Goal: Transaction & Acquisition: Purchase product/service

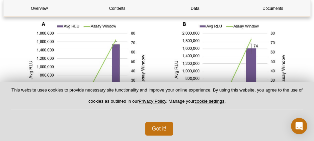
scroll to position [843, 0]
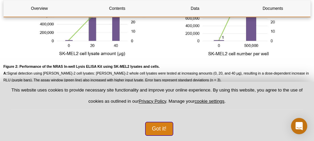
click at [163, 130] on button "Got it!" at bounding box center [159, 129] width 28 height 14
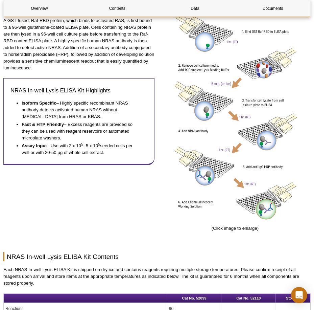
scroll to position [129, 0]
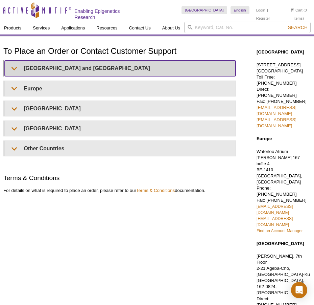
click at [51, 66] on summary "United States and Canada" at bounding box center [120, 68] width 231 height 15
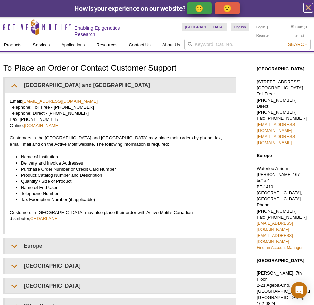
click at [310, 7] on icon "close" at bounding box center [308, 7] width 8 height 8
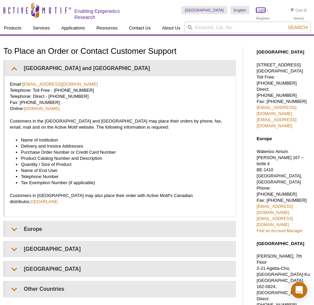
click at [256, 10] on link "Login" at bounding box center [260, 10] width 9 height 5
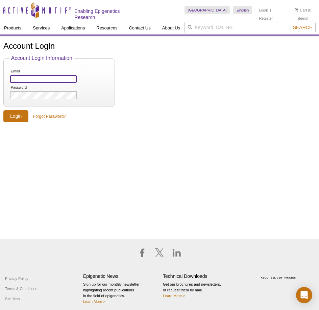
click at [47, 77] on input "Email" at bounding box center [43, 79] width 67 height 8
type input "dalia_martinez-marin@med.unc.edu"
click at [20, 113] on input "Login" at bounding box center [15, 116] width 25 height 12
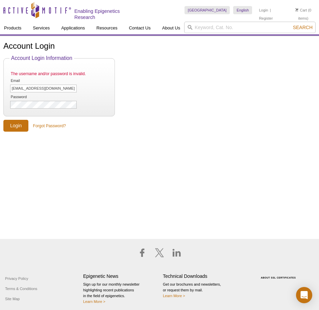
click at [54, 99] on li "Password" at bounding box center [58, 101] width 99 height 15
click at [26, 123] on input "Login" at bounding box center [15, 126] width 25 height 12
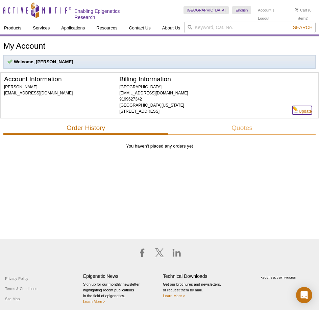
click at [304, 111] on link "Update" at bounding box center [302, 110] width 20 height 8
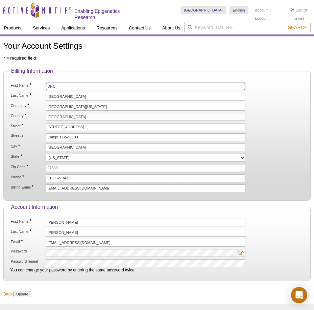
drag, startPoint x: 62, startPoint y: 86, endPoint x: 37, endPoint y: 86, distance: 24.3
click at [37, 86] on li "First Name * UNC" at bounding box center [157, 87] width 294 height 8
type input "Lineberger Comprehensive Cancer Celnter"
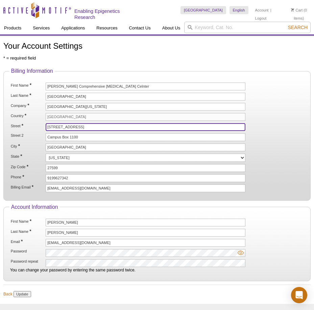
drag, startPoint x: 85, startPoint y: 124, endPoint x: 45, endPoint y: 127, distance: 40.0
click at [45, 127] on li "Street * 104 Airport Drive" at bounding box center [157, 127] width 294 height 8
type input "450 West Drive"
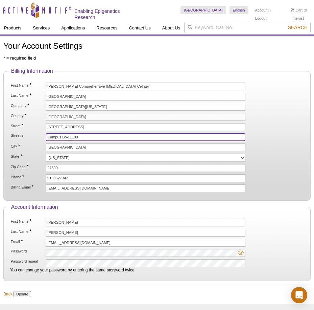
drag, startPoint x: 83, startPoint y: 138, endPoint x: 40, endPoint y: 142, distance: 42.5
click at [40, 142] on ol "First Name * Lineberger Comprehensive Cancer Celnter Last Name * Chapel Hill Co…" at bounding box center [156, 138] width 295 height 110
type input "Room 00-012 CB #7295"
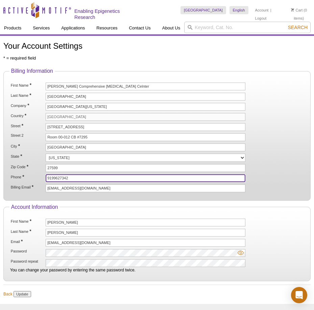
drag, startPoint x: 72, startPoint y: 177, endPoint x: 33, endPoint y: 177, distance: 38.2
click at [33, 177] on li "Phone * 9199627342" at bounding box center [157, 178] width 294 height 8
type input "919-445-4177"
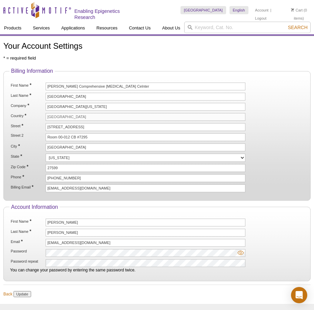
click at [250, 187] on li "Billing Email * dalia_martinez-marin@med.unc.edu" at bounding box center [157, 188] width 294 height 8
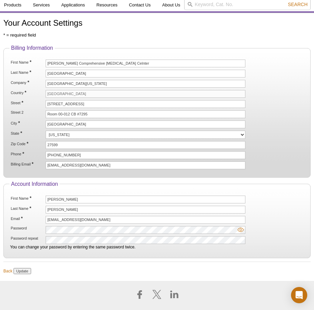
scroll to position [65, 0]
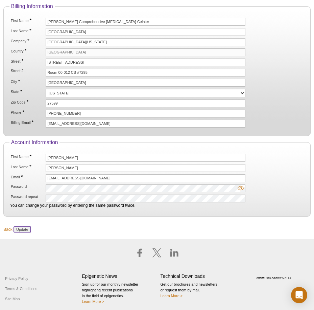
click at [26, 229] on input "Update" at bounding box center [22, 229] width 17 height 6
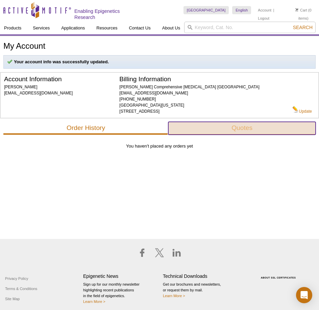
click at [204, 129] on button "Quotes" at bounding box center [241, 128] width 147 height 13
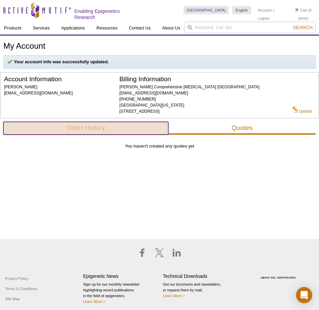
click at [136, 128] on button "Order History" at bounding box center [85, 128] width 165 height 13
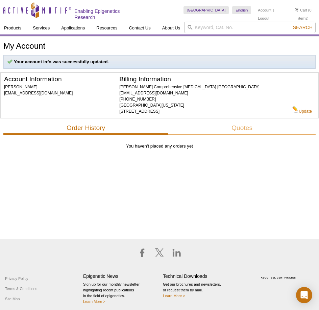
click at [300, 11] on li "Cart (0 items)" at bounding box center [303, 14] width 24 height 16
click at [297, 11] on link "Cart" at bounding box center [302, 10] width 12 height 5
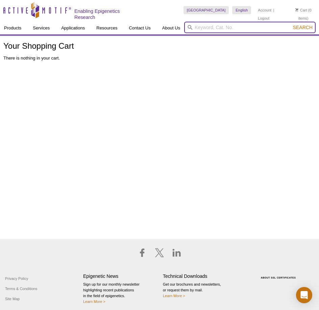
click at [244, 24] on input "search" at bounding box center [250, 27] width 132 height 11
paste input "53180"
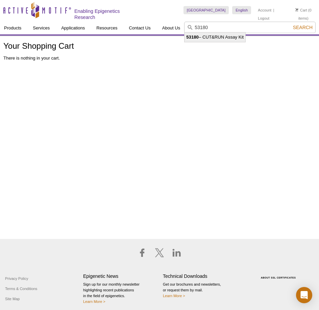
click at [229, 38] on li "53180 – CUT&RUN Assay Kit" at bounding box center [215, 36] width 61 height 9
type input "53180 – CUT&RUN Assay Kit"
click at [301, 29] on span "Search" at bounding box center [303, 27] width 20 height 5
click at [298, 27] on span "Search" at bounding box center [303, 27] width 20 height 5
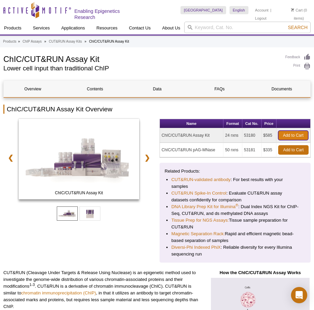
click at [297, 134] on link "Add to Cart" at bounding box center [293, 135] width 30 height 9
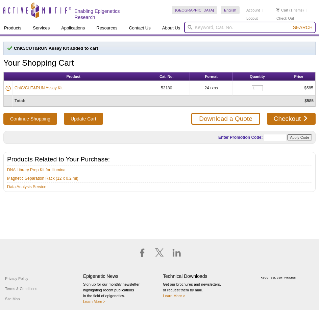
click at [220, 29] on input "search" at bounding box center [250, 27] width 132 height 11
paste input "53138"
type input "53138"
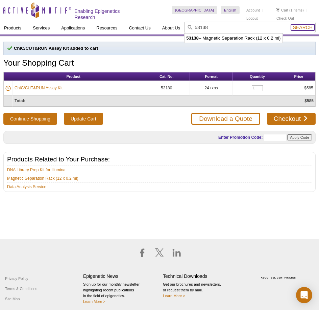
click at [305, 27] on span "Search" at bounding box center [303, 27] width 20 height 5
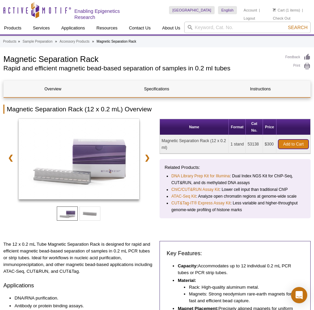
click at [292, 143] on link "Add to Cart" at bounding box center [293, 143] width 30 height 9
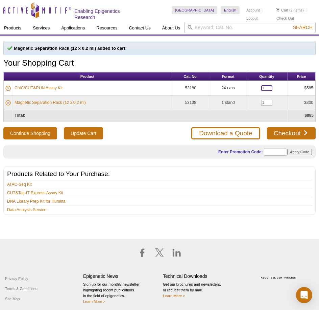
drag, startPoint x: 266, startPoint y: 87, endPoint x: 258, endPoint y: 90, distance: 8.1
click at [258, 90] on td "1" at bounding box center [266, 88] width 41 height 15
drag, startPoint x: 269, startPoint y: 101, endPoint x: 254, endPoint y: 101, distance: 14.9
click at [254, 101] on td "1" at bounding box center [266, 102] width 41 height 15
type input "2"
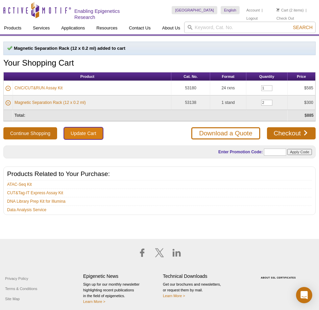
click at [84, 135] on input "Update Cart" at bounding box center [83, 133] width 39 height 12
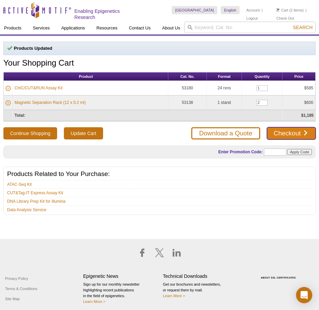
click at [288, 134] on link "Checkout" at bounding box center [291, 133] width 49 height 12
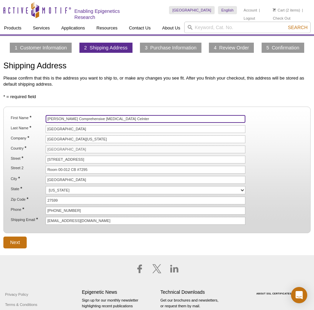
drag, startPoint x: 104, startPoint y: 121, endPoint x: 22, endPoint y: 122, distance: 81.8
click at [23, 122] on li "First Name * Lineberger Comprehensive Cancer Celnter" at bounding box center [157, 119] width 294 height 8
type input "[PERSON_NAME]"
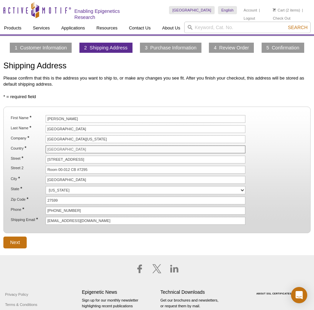
click at [73, 150] on input "[GEOGRAPHIC_DATA]" at bounding box center [146, 149] width 200 height 8
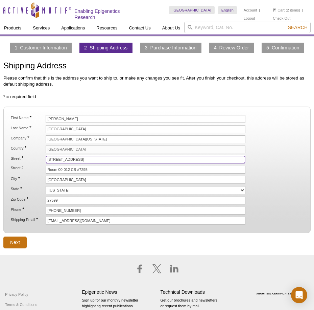
drag, startPoint x: 60, startPoint y: 163, endPoint x: 51, endPoint y: 163, distance: 8.8
click at [51, 163] on input "450 West Drive" at bounding box center [146, 160] width 200 height 8
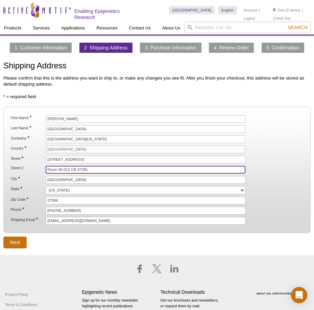
drag, startPoint x: 86, startPoint y: 170, endPoint x: 25, endPoint y: 170, distance: 60.9
click at [25, 170] on li "Street 2 Room 00-012 CB #7295" at bounding box center [157, 170] width 294 height 8
type input "0"
type input "32-062"
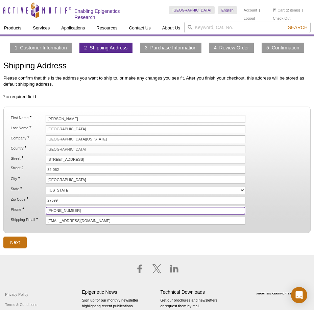
drag, startPoint x: 74, startPoint y: 213, endPoint x: 18, endPoint y: 213, distance: 56.5
click at [18, 213] on li "Phone * 919-445-4177" at bounding box center [157, 211] width 294 height 8
type input "[PHONE_NUMBER]"
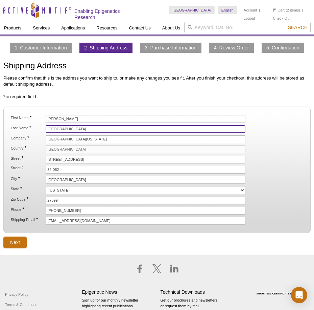
drag, startPoint x: 71, startPoint y: 129, endPoint x: 38, endPoint y: 132, distance: 33.2
click at [38, 132] on li "Last Name * Chapel Hill" at bounding box center [157, 129] width 294 height 8
type input "Pruitt"
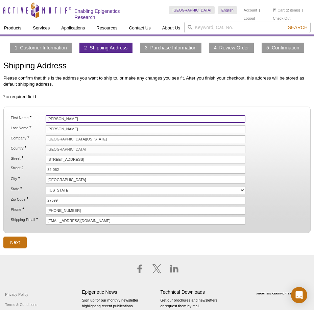
click at [73, 117] on input "[PERSON_NAME]" at bounding box center [146, 119] width 200 height 8
type input "Kevin"
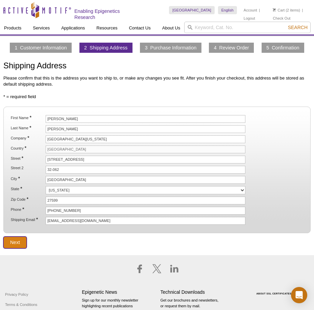
click at [19, 243] on input "Next" at bounding box center [14, 242] width 23 height 12
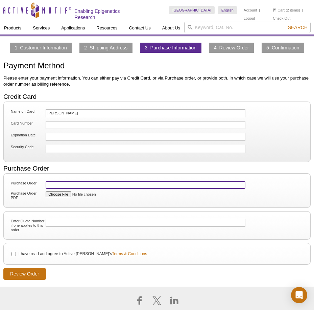
click at [50, 181] on input "Purchase Order" at bounding box center [146, 185] width 200 height 8
click at [65, 185] on input "Purchase Order" at bounding box center [146, 185] width 200 height 8
paste input "D155047"
type input "D155047"
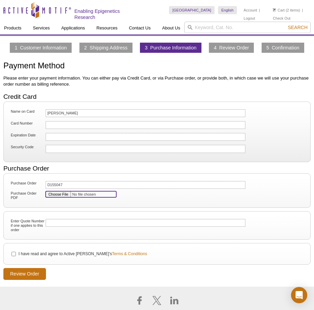
click at [63, 194] on input "Purchase Order PDF" at bounding box center [81, 194] width 71 height 6
type input "C:\fakepath\Active Motif Small Molecule Form.pdf"
click at [14, 255] on input "I have read and agree to Active Motif's Terms & Conditions" at bounding box center [13, 254] width 4 height 4
checkbox input "true"
click at [36, 274] on input "Review Order" at bounding box center [24, 274] width 43 height 12
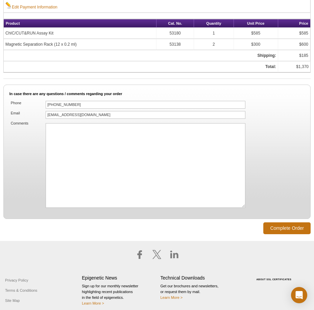
scroll to position [400, 0]
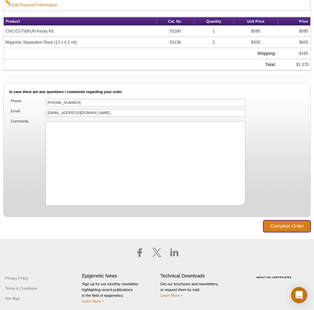
click at [286, 223] on input "Complete Order" at bounding box center [286, 226] width 47 height 12
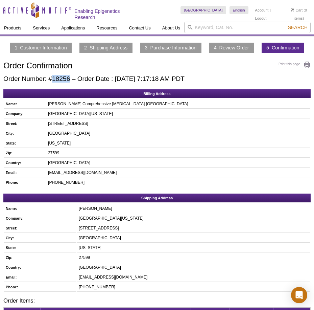
drag, startPoint x: 53, startPoint y: 78, endPoint x: 71, endPoint y: 77, distance: 17.6
click at [71, 77] on h2 "Order Number: #18256 – Order Date : [DATE] 7:17:18 AM PDT" at bounding box center [156, 78] width 307 height 7
copy h2 "18256"
